Goal: Communication & Community: Answer question/provide support

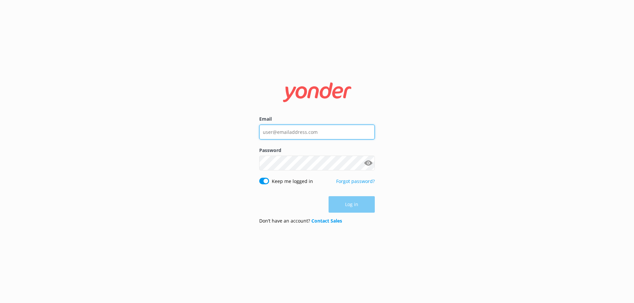
type input "[EMAIL_ADDRESS][DOMAIN_NAME]"
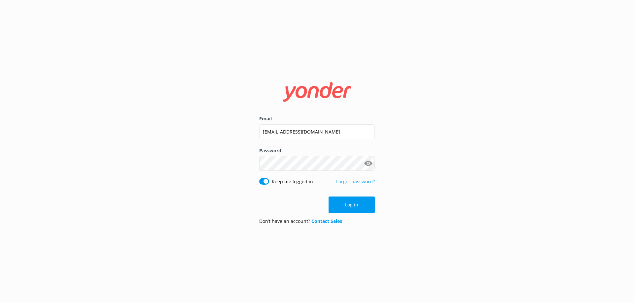
click at [364, 206] on div "Log in" at bounding box center [317, 205] width 116 height 17
click at [345, 212] on button "Log in" at bounding box center [351, 205] width 46 height 17
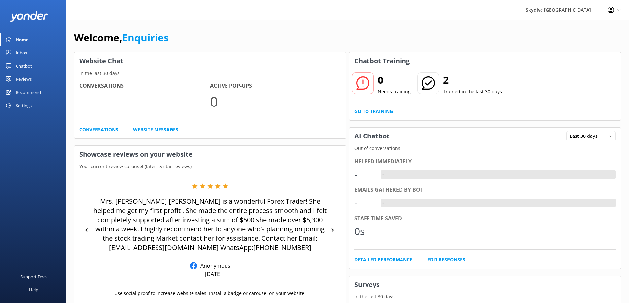
click at [19, 51] on div "Inbox" at bounding box center [22, 52] width 12 height 13
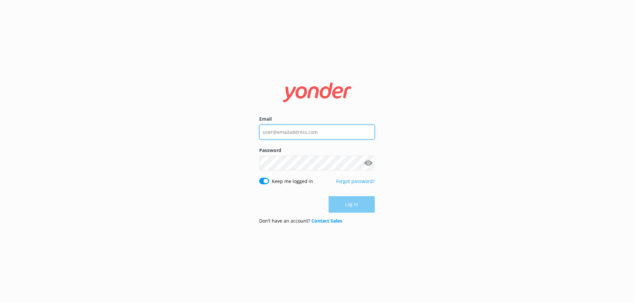
type input "[EMAIL_ADDRESS][DOMAIN_NAME]"
click at [362, 206] on div "Log in" at bounding box center [317, 204] width 116 height 17
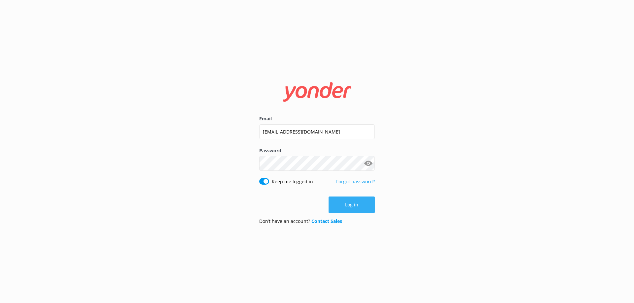
click at [353, 203] on button "Log in" at bounding box center [351, 205] width 46 height 17
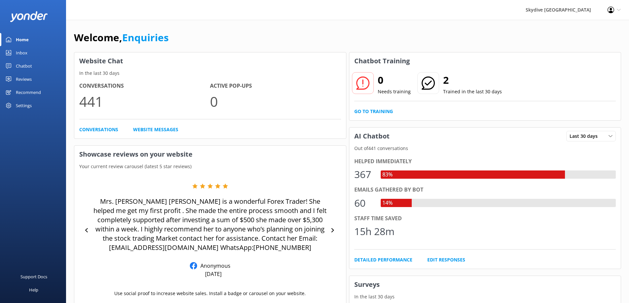
click at [25, 50] on div "Inbox" at bounding box center [22, 52] width 12 height 13
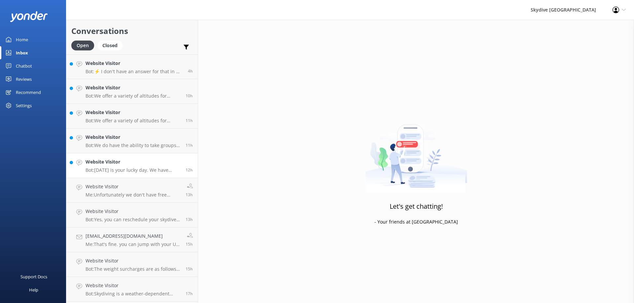
click at [133, 169] on p "Bot: [DATE] is your lucky day. We have exclusive offers when you book direct! V…" at bounding box center [133, 170] width 95 height 6
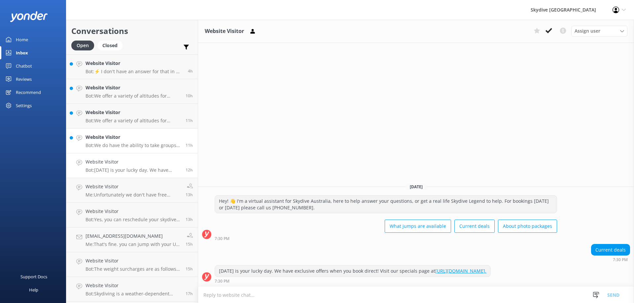
click at [132, 145] on p "Bot: We do have the ability to take groups on the same plane, but group sizes c…" at bounding box center [133, 146] width 95 height 6
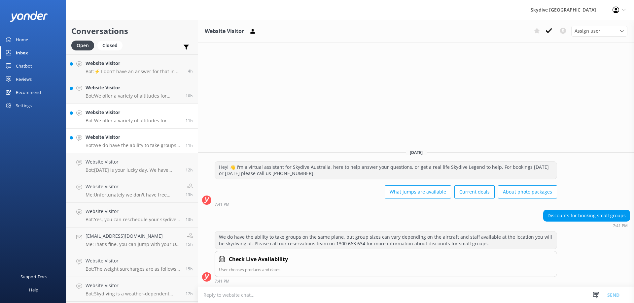
click at [132, 123] on p "Bot: We offer a variety of altitudes for skydiving, with all dropzones providin…" at bounding box center [133, 121] width 95 height 6
click at [130, 123] on p "Bot: We offer a variety of altitudes for skydiving, with all dropzones providin…" at bounding box center [133, 121] width 95 height 6
click at [135, 144] on p "Bot: We do have the ability to take groups on the same plane, but group sizes c…" at bounding box center [133, 146] width 95 height 6
click at [142, 99] on link "Website Visitor Bot: We offer a variety of altitudes for skydiving, with all dr…" at bounding box center [131, 91] width 131 height 25
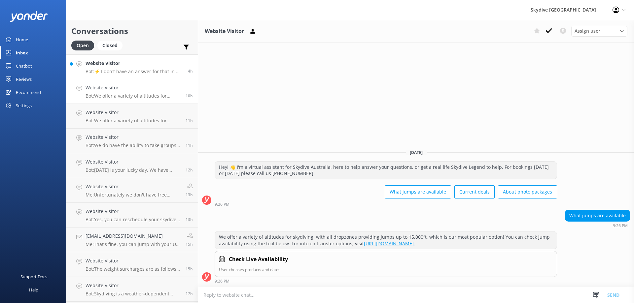
click at [130, 75] on link "Website Visitor Bot: ⚡ I don't have an answer for that in my knowledge base. Pl…" at bounding box center [131, 66] width 131 height 25
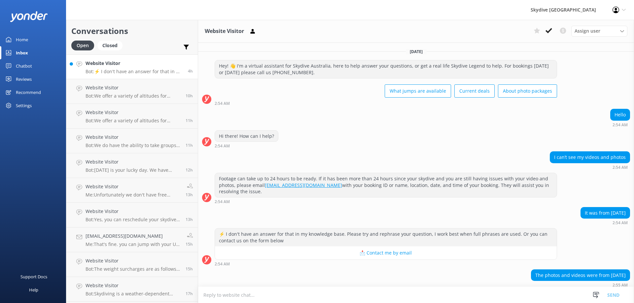
scroll to position [45, 0]
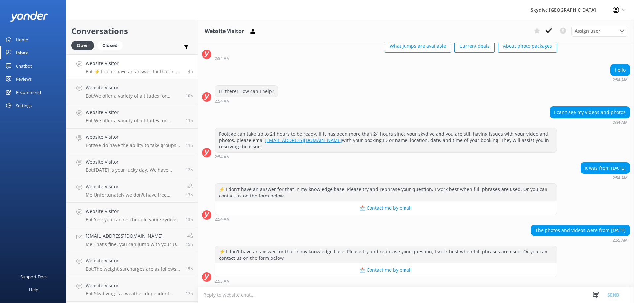
click at [405, 292] on textarea at bounding box center [416, 295] width 436 height 16
type textarea "h"
type textarea "Hi, photos and videos older than 1 year"
